Goal: Information Seeking & Learning: Learn about a topic

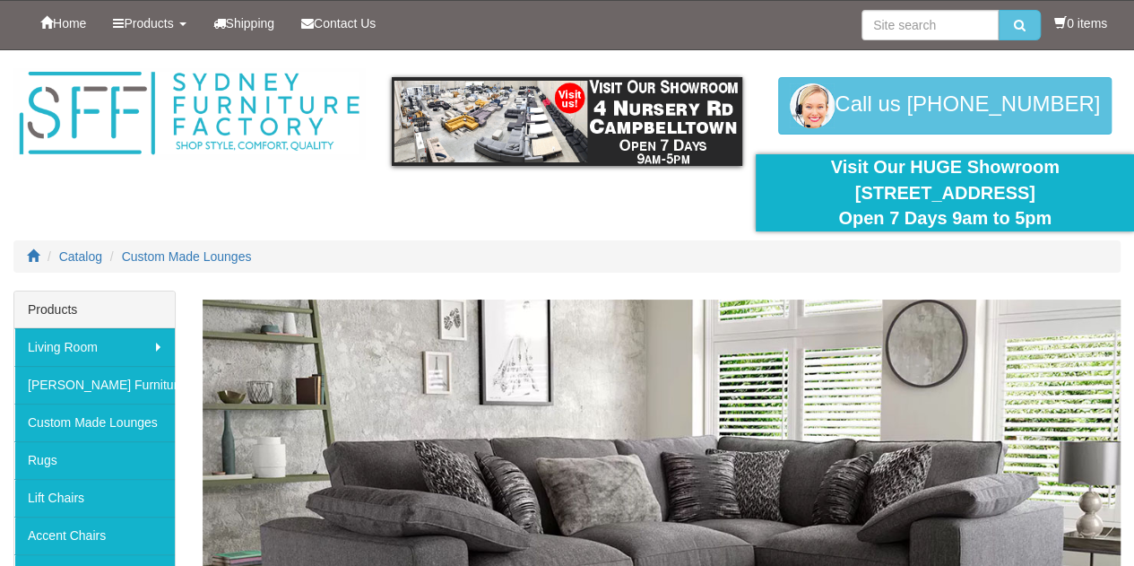
drag, startPoint x: 907, startPoint y: 15, endPoint x: 282, endPoint y: 207, distance: 654.7
click at [282, 207] on div at bounding box center [567, 170] width 1134 height 240
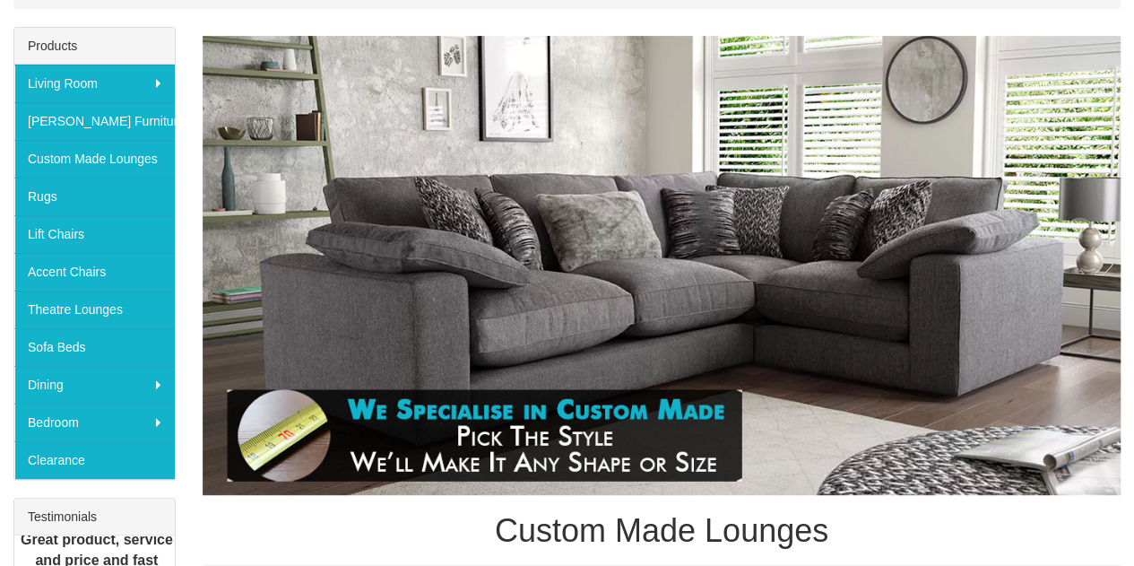
scroll to position [269, 0]
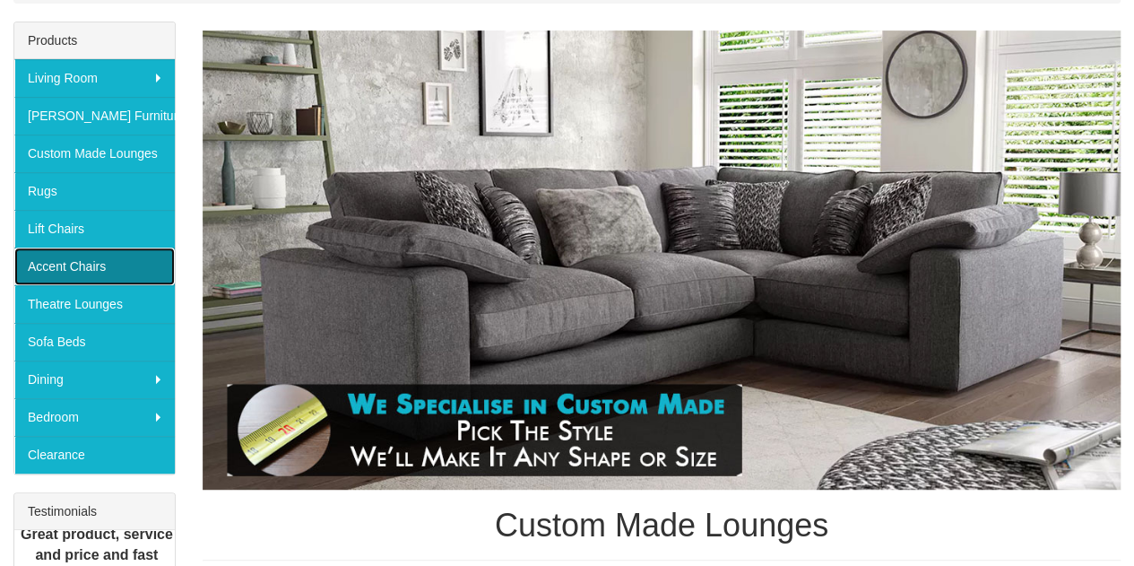
click at [133, 265] on link "Accent Chairs" at bounding box center [94, 266] width 161 height 38
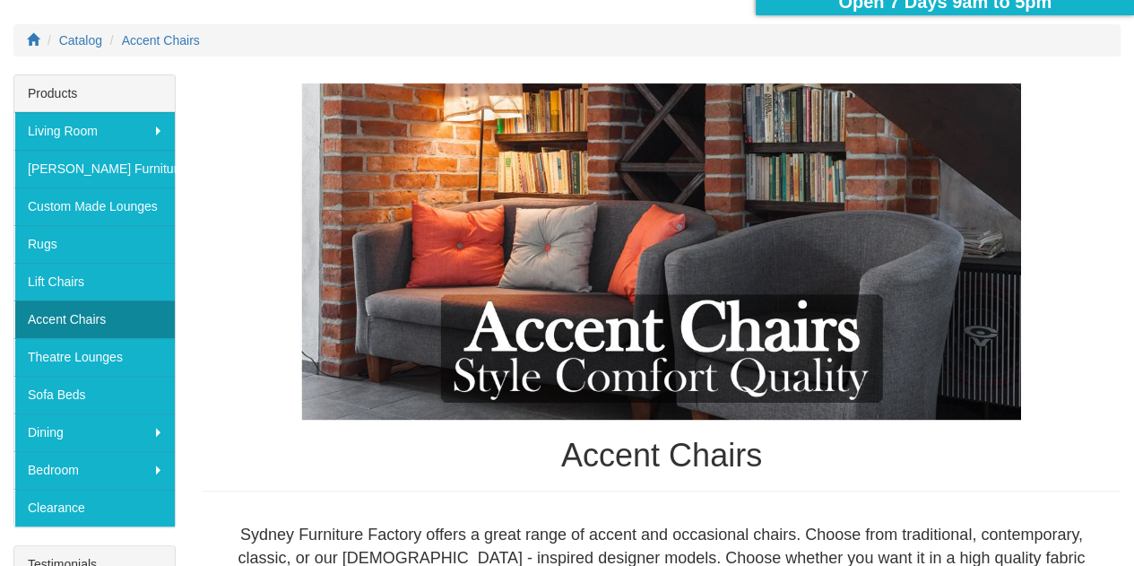
scroll to position [175, 0]
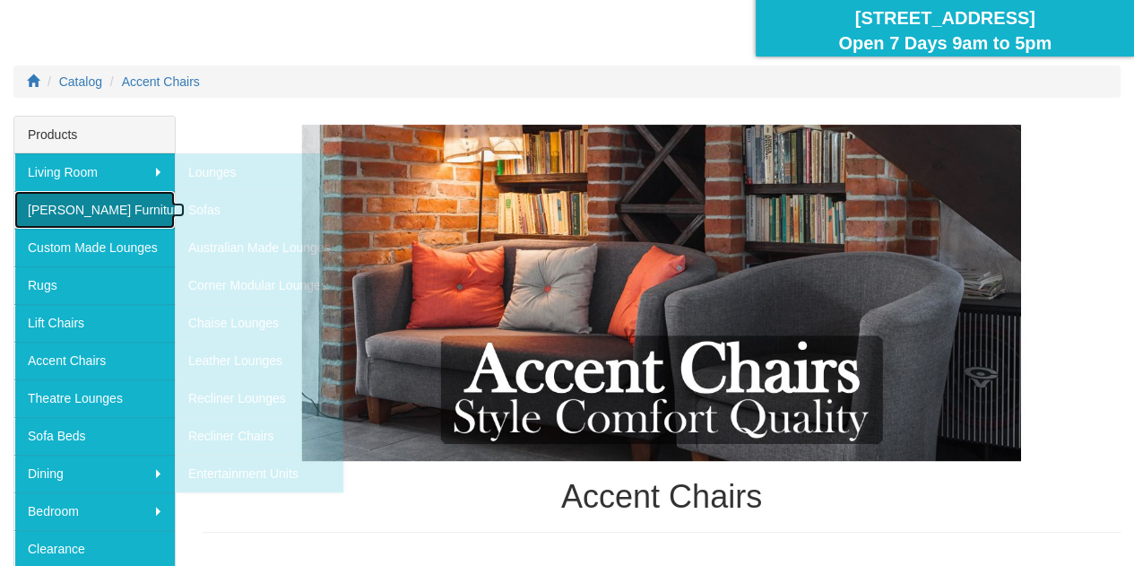
click at [133, 214] on link "[PERSON_NAME] Furniture" at bounding box center [94, 210] width 161 height 38
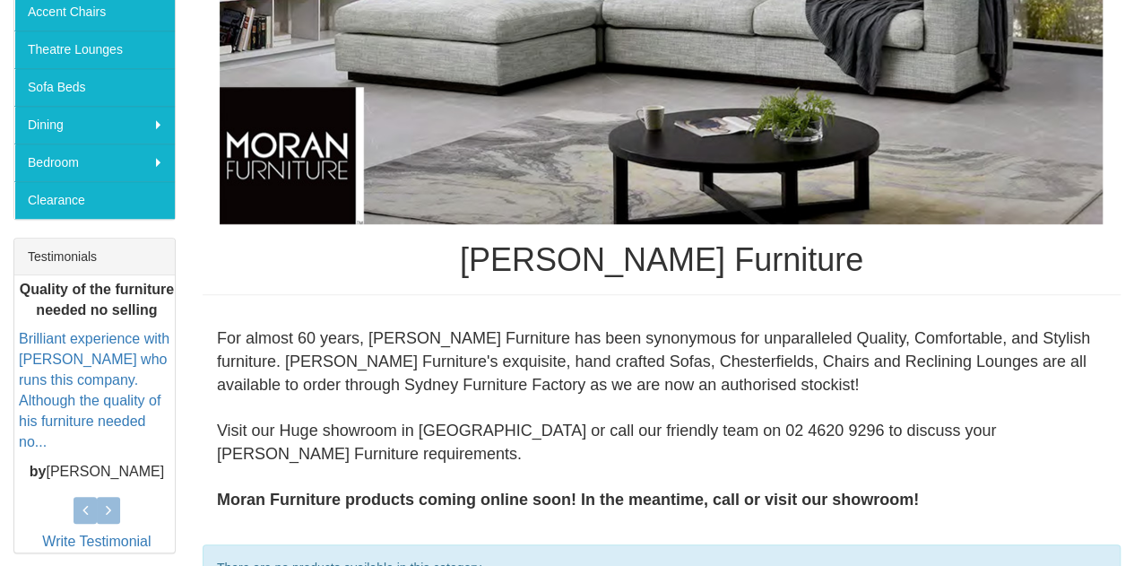
scroll to position [165, 0]
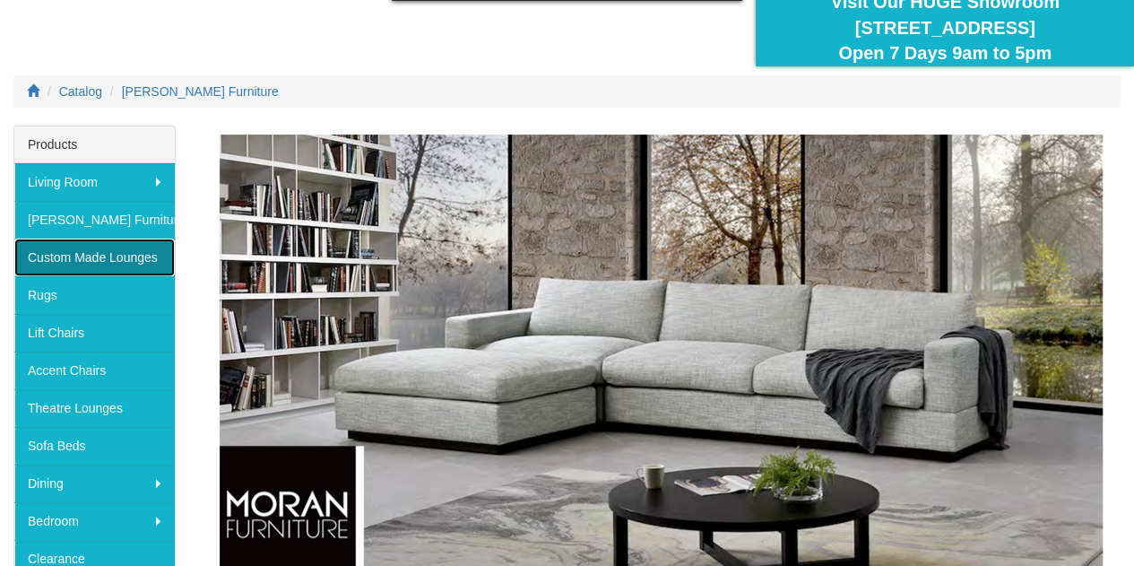
click at [98, 250] on link "Custom Made Lounges" at bounding box center [94, 258] width 161 height 38
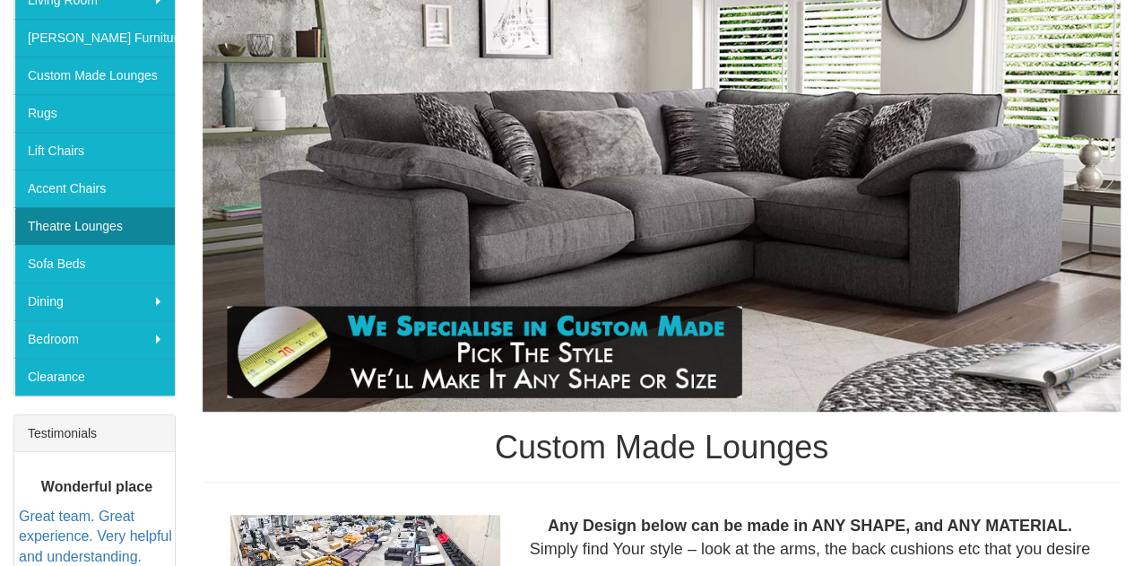
scroll to position [359, 0]
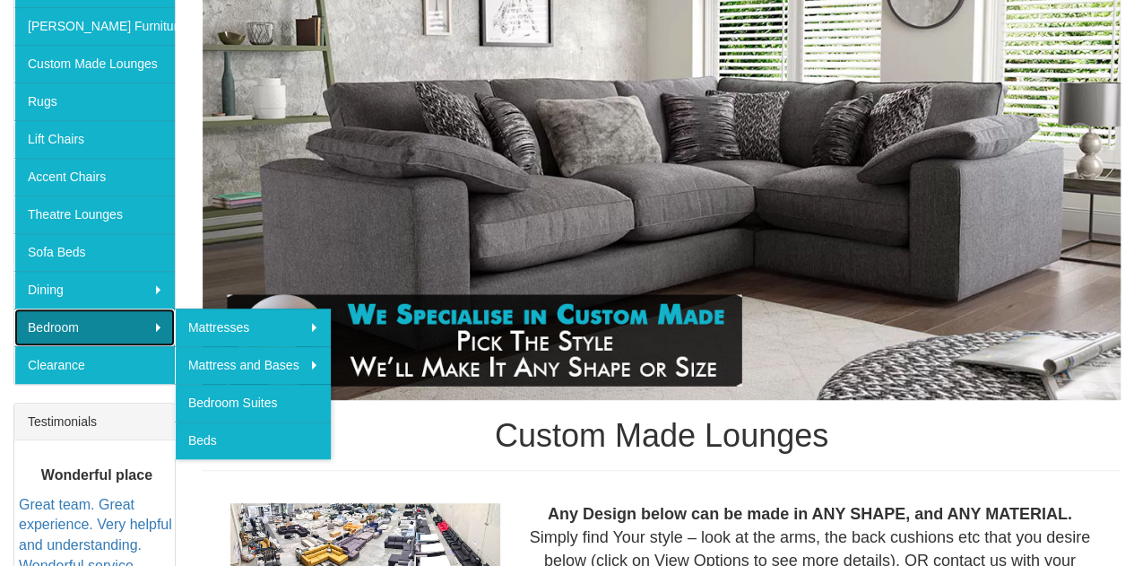
click at [106, 326] on link "Bedroom" at bounding box center [94, 327] width 161 height 38
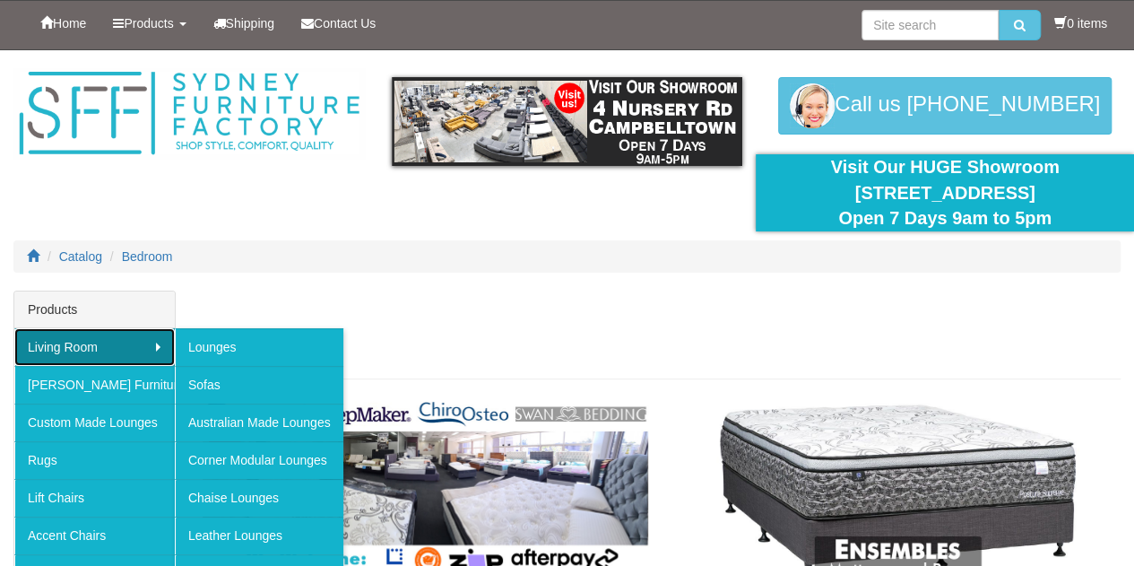
click at [106, 345] on link "Living Room" at bounding box center [94, 347] width 161 height 38
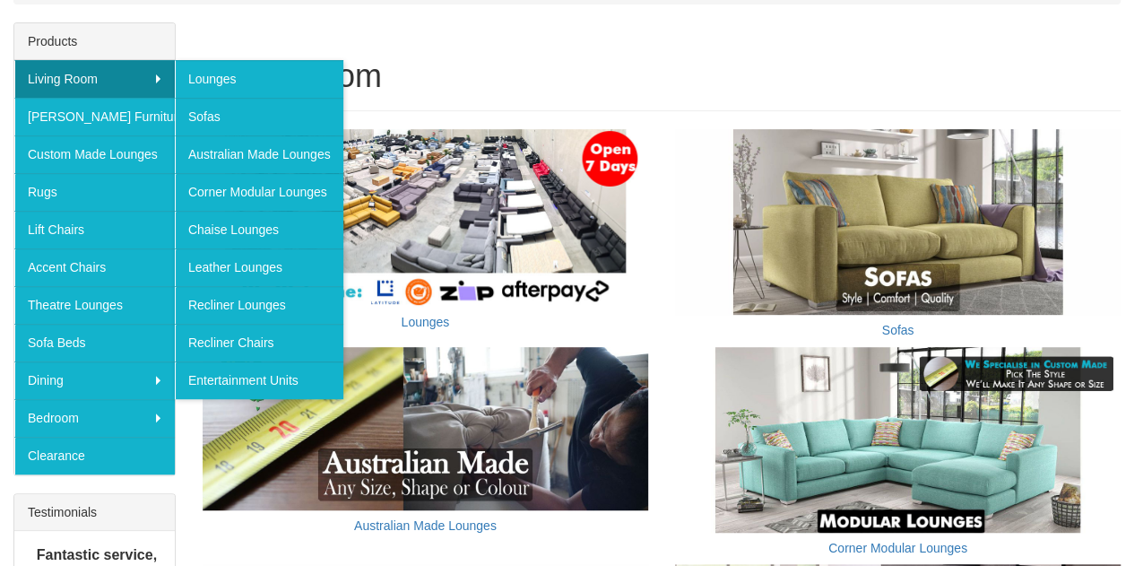
scroll to position [269, 0]
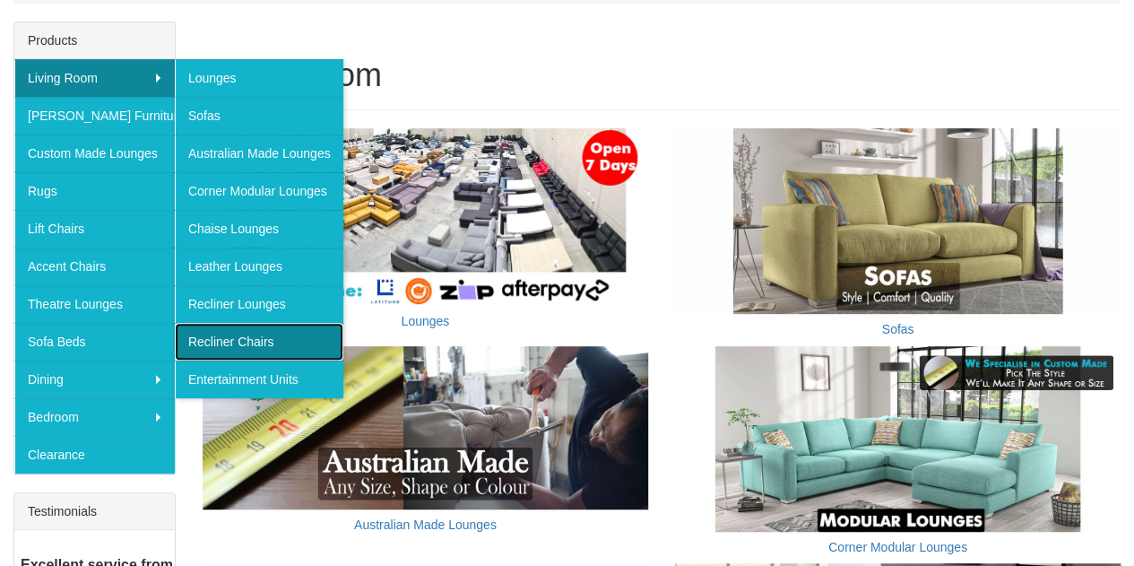
click at [240, 331] on link "Recliner Chairs" at bounding box center [259, 342] width 169 height 38
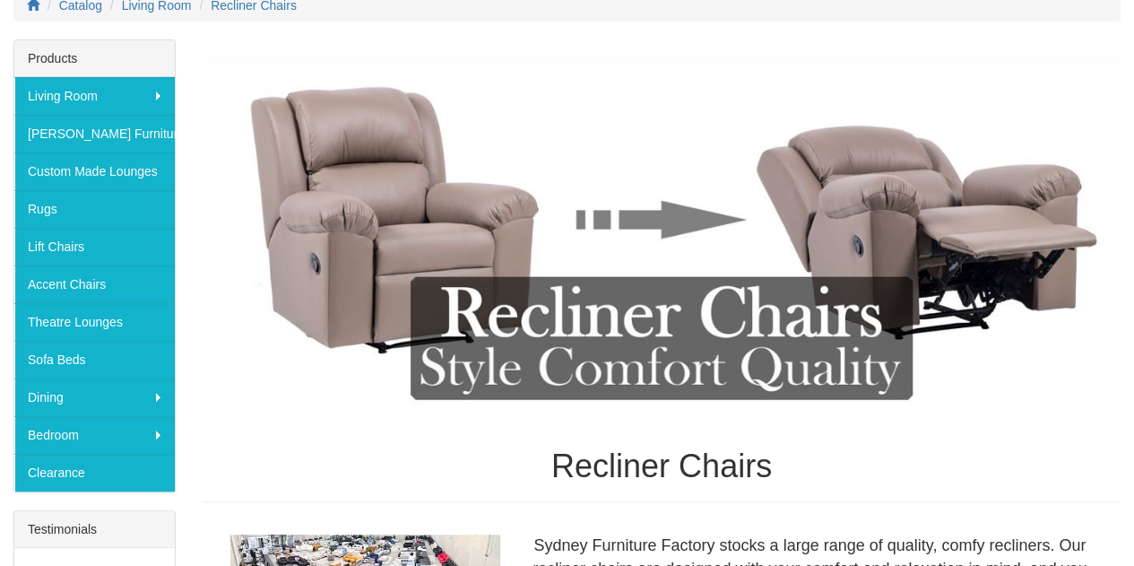
scroll to position [244, 0]
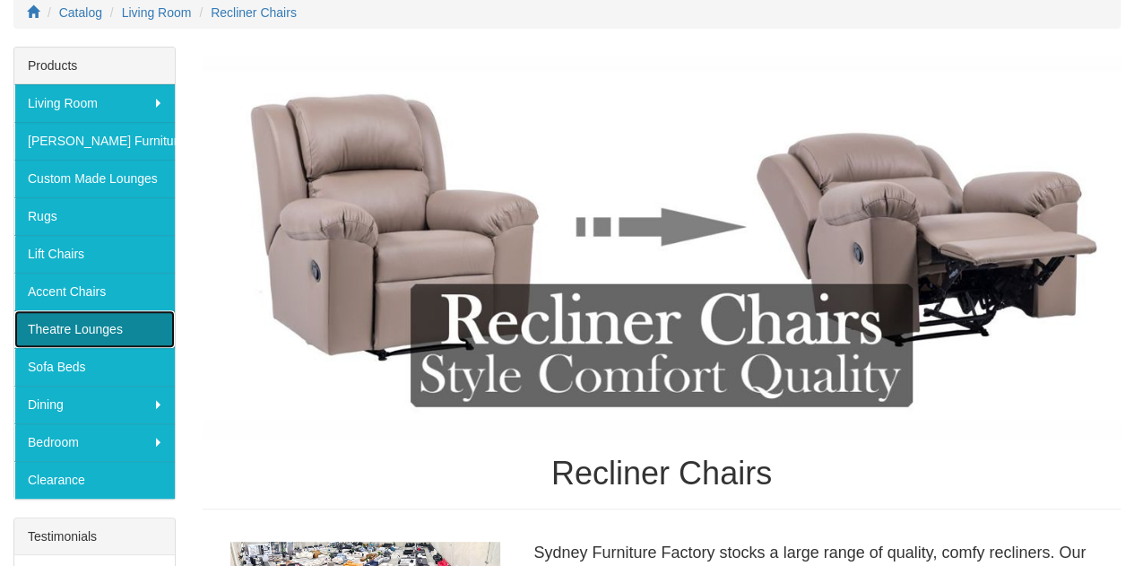
click at [94, 327] on link "Theatre Lounges" at bounding box center [94, 329] width 161 height 38
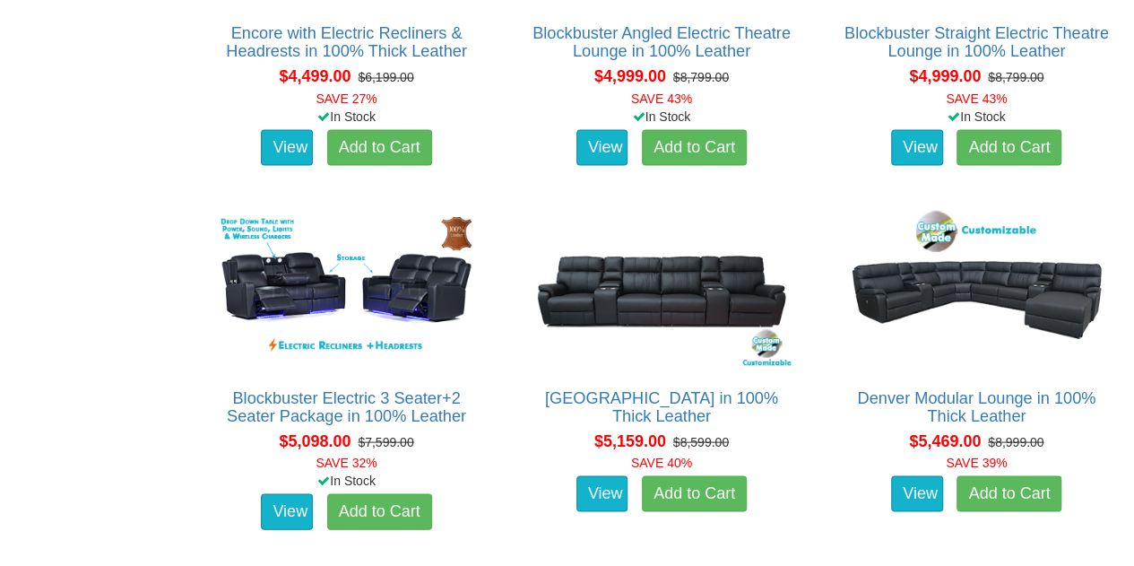
scroll to position [5022, 0]
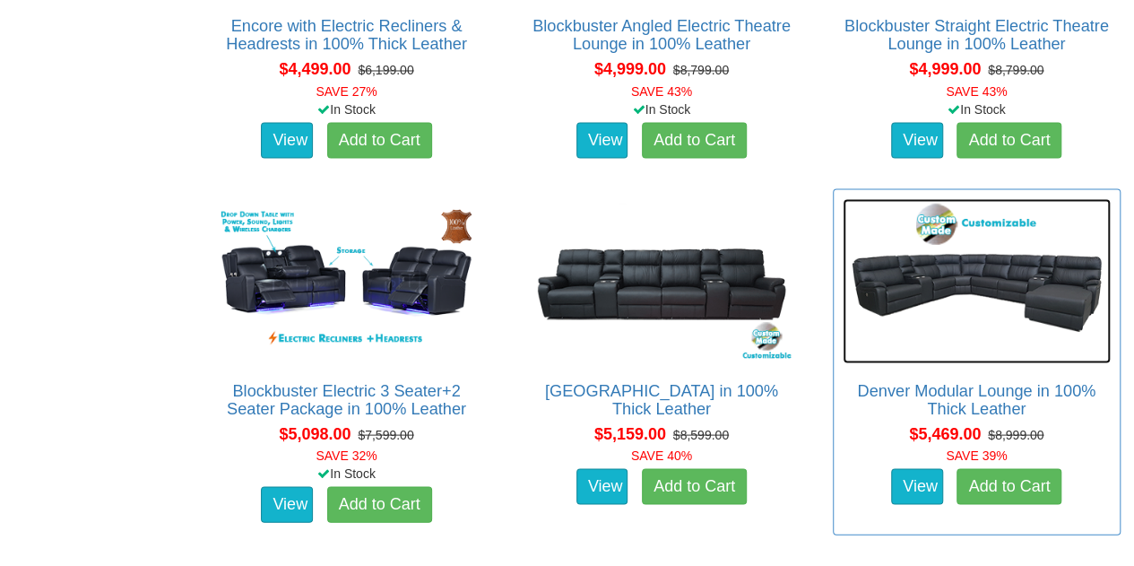
click at [903, 293] on img at bounding box center [977, 280] width 268 height 165
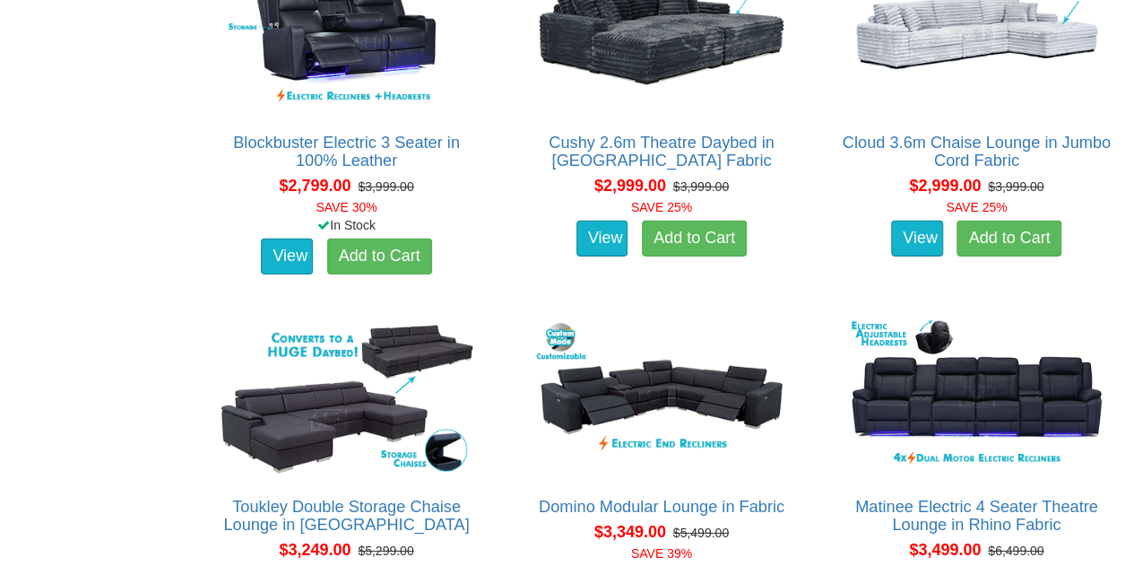
scroll to position [2870, 0]
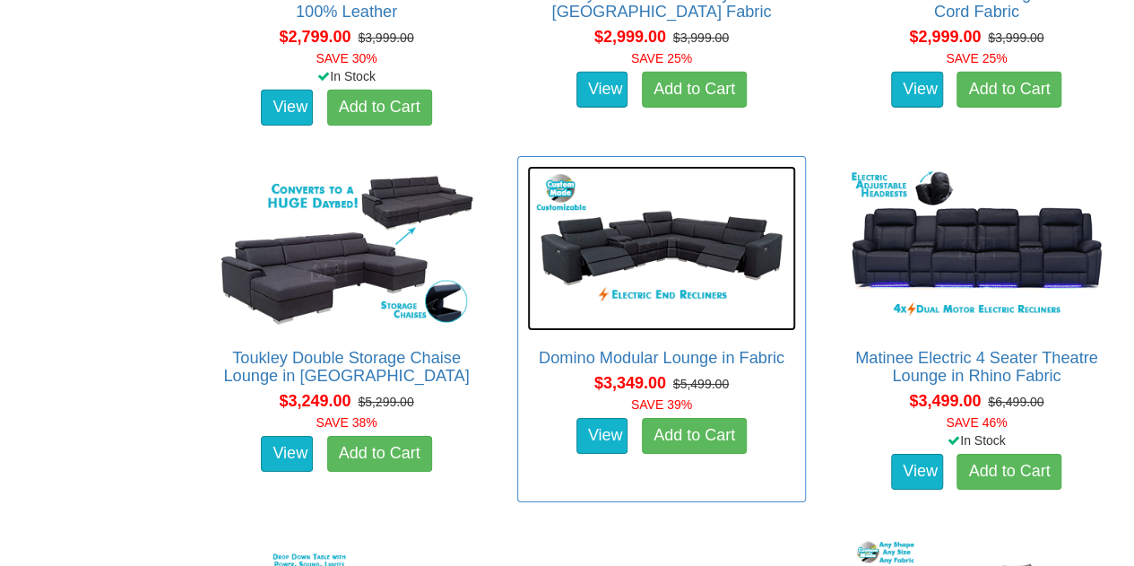
click at [717, 221] on img at bounding box center [661, 248] width 268 height 165
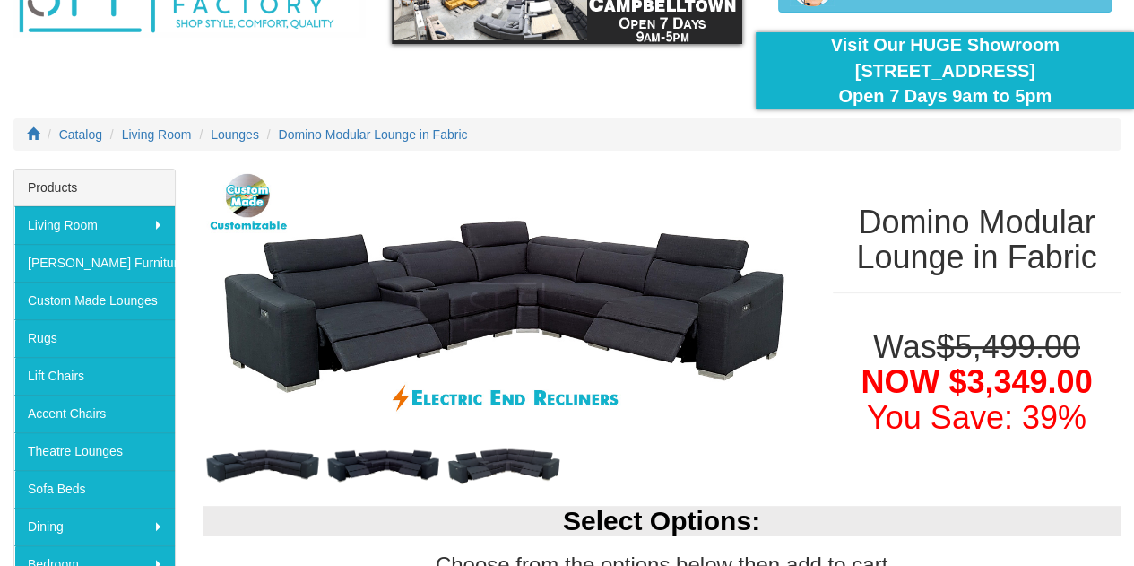
scroll to position [179, 0]
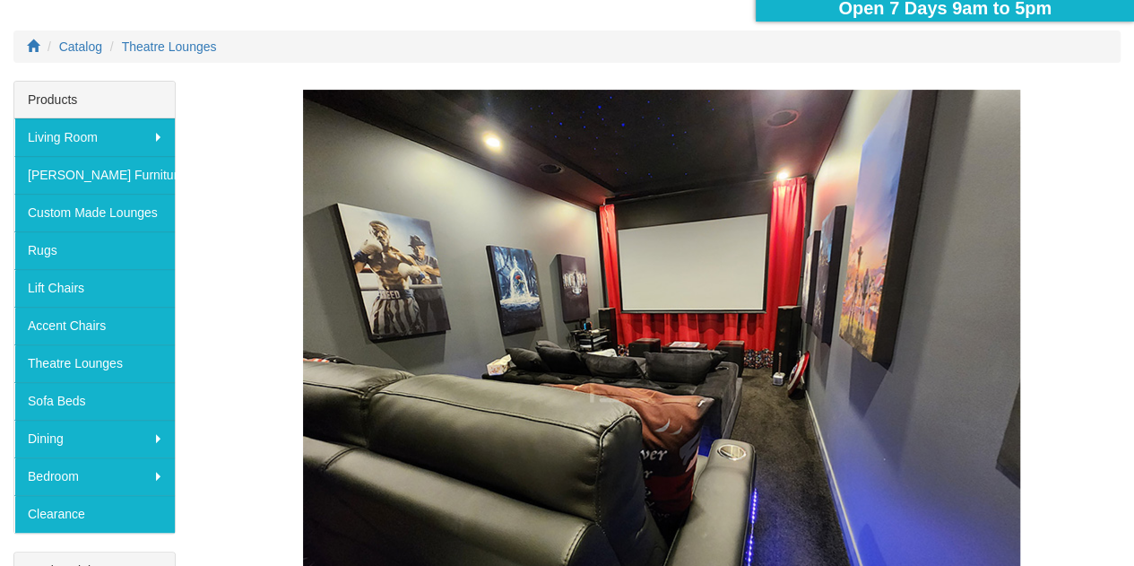
scroll to position [359, 0]
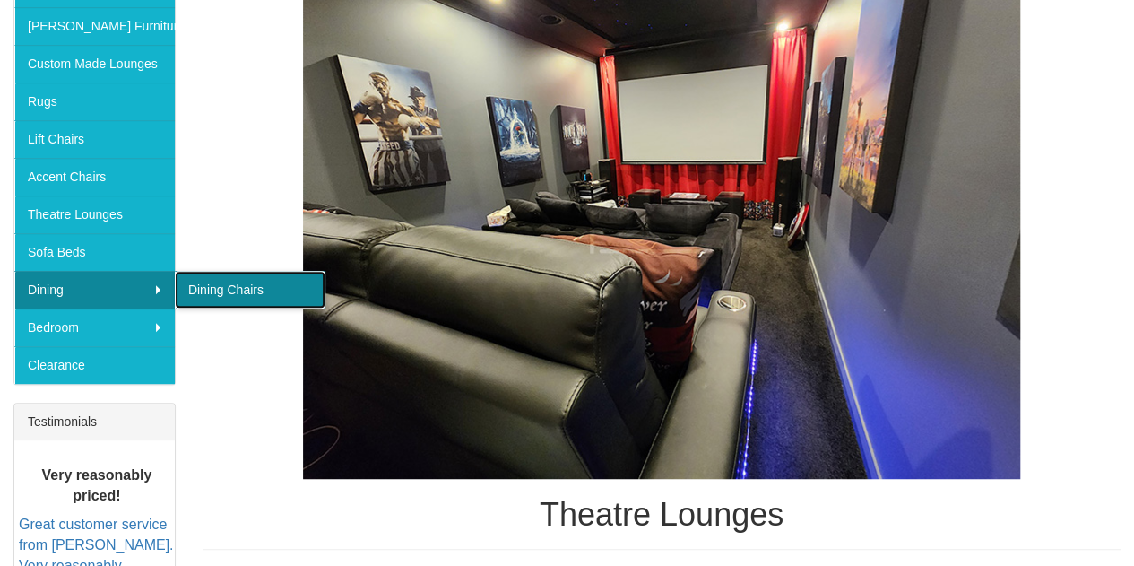
click at [207, 282] on link "Dining Chairs" at bounding box center [250, 290] width 151 height 38
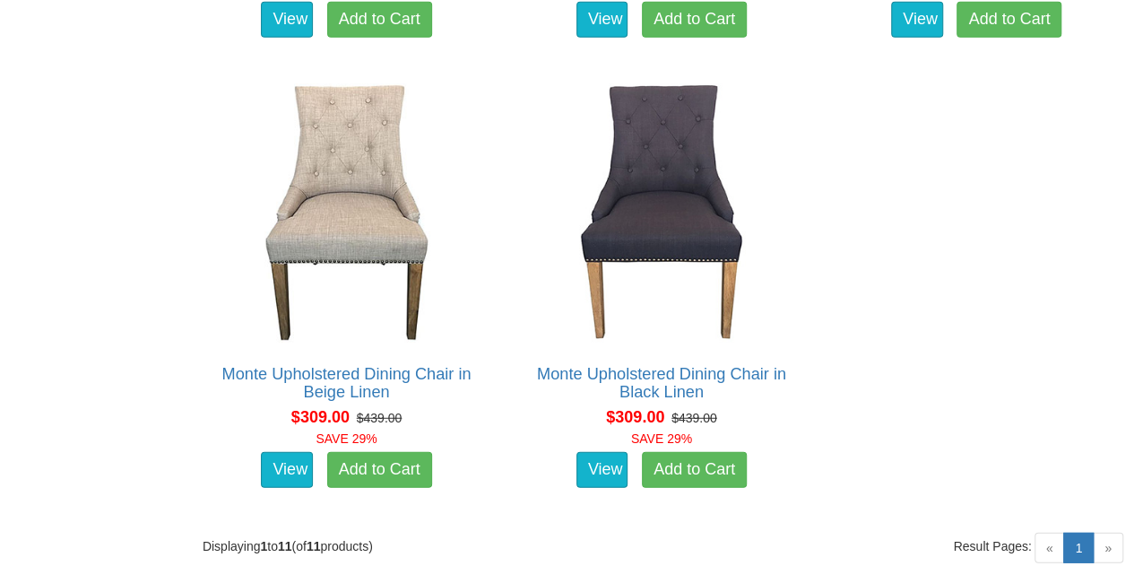
scroll to position [2396, 0]
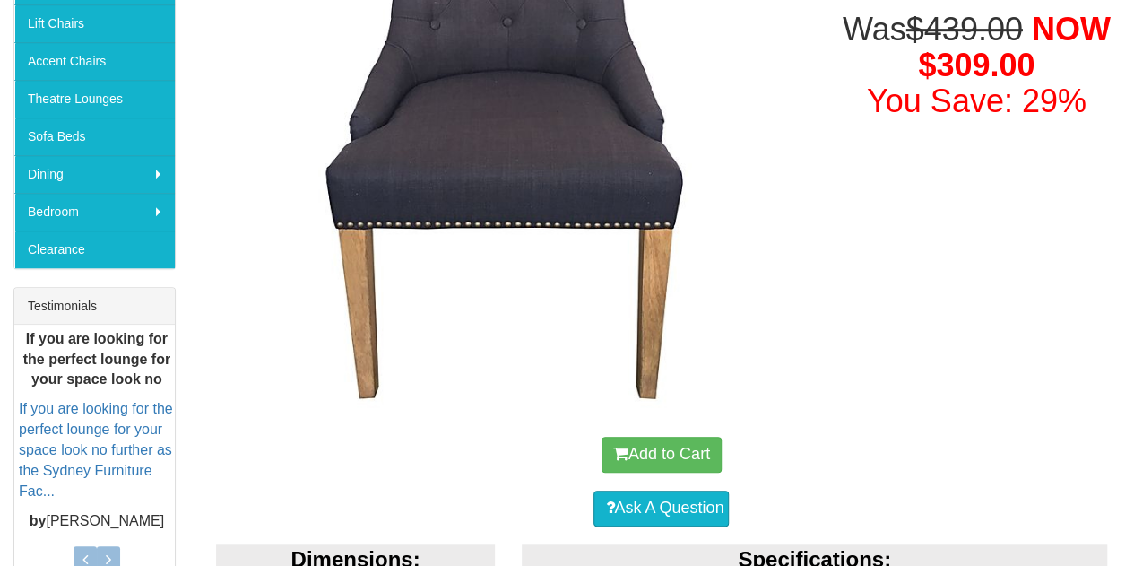
scroll to position [259, 0]
